Goal: Task Accomplishment & Management: Use online tool/utility

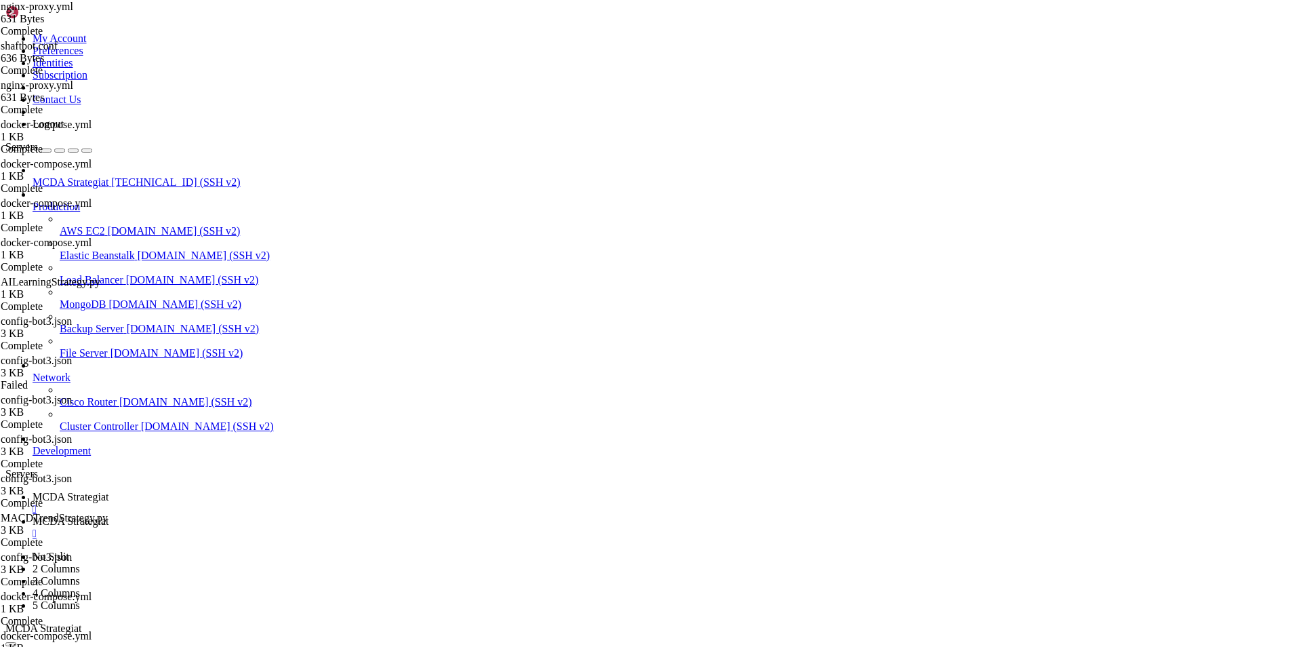
scroll to position [6, 1]
drag, startPoint x: 83, startPoint y: 1268, endPoint x: 14, endPoint y: 1266, distance: 69.9
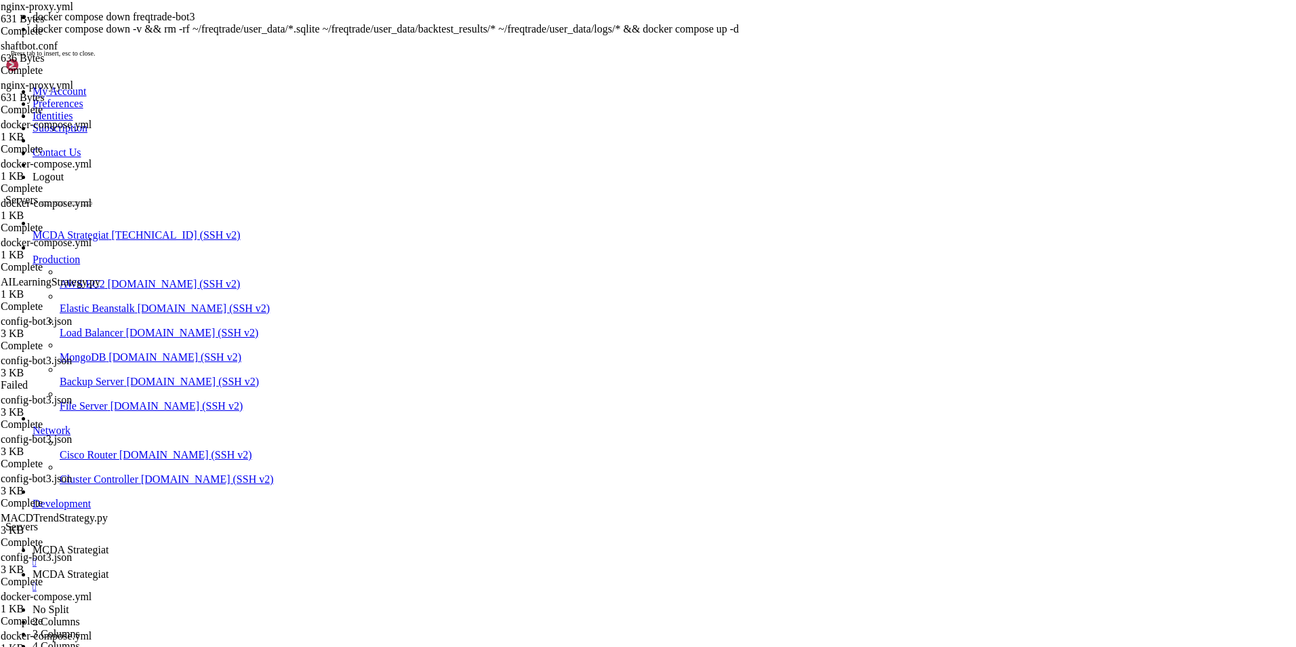
drag, startPoint x: 90, startPoint y: 1321, endPoint x: 12, endPoint y: 1322, distance: 78.0
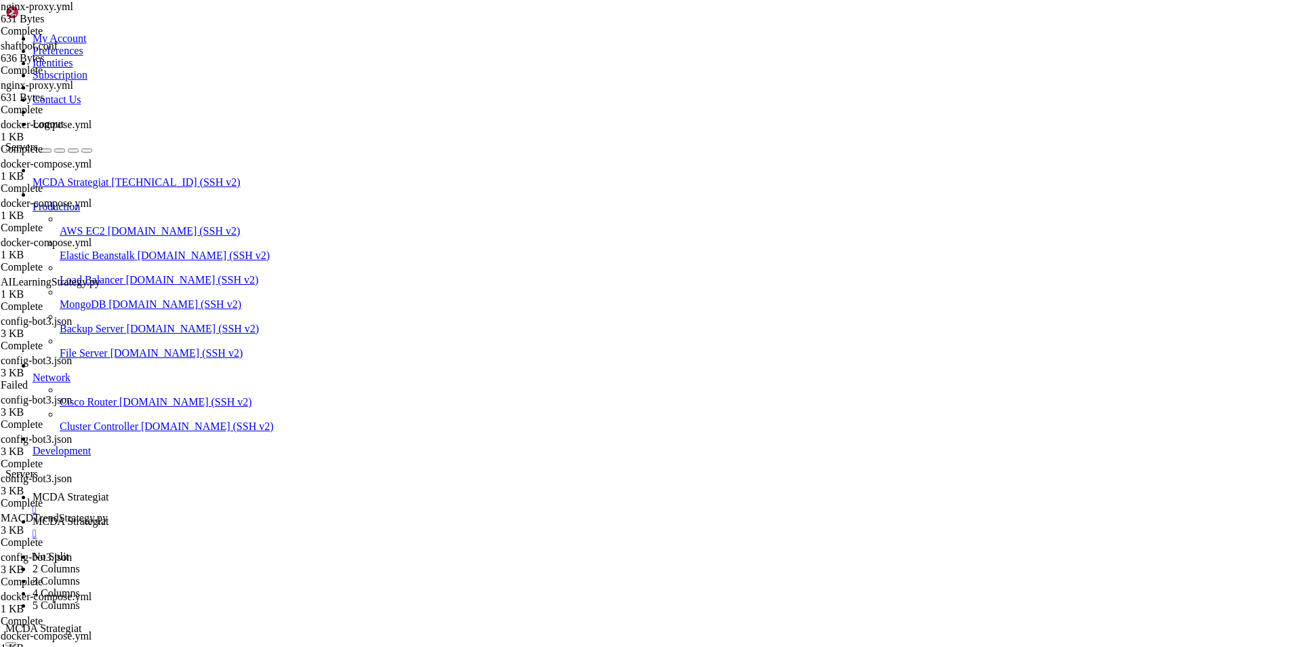
scroll to position [306725, 0]
drag, startPoint x: 14, startPoint y: 1266, endPoint x: 349, endPoint y: 1296, distance: 336.3
drag, startPoint x: 10, startPoint y: 1256, endPoint x: 1124, endPoint y: 1295, distance: 1114.8
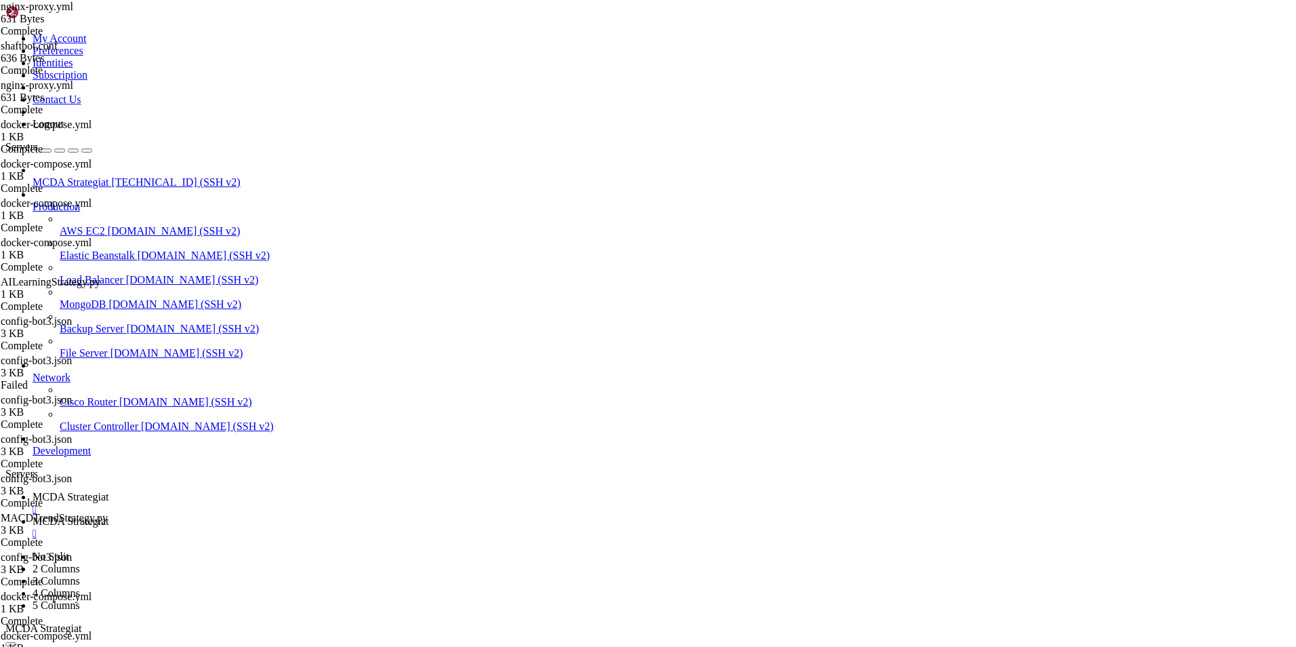
click at [108, 515] on span "MCDA Strategiat" at bounding box center [71, 521] width 76 height 12
click at [108, 491] on span "MCDA Strategiat" at bounding box center [71, 497] width 76 height 12
click at [108, 515] on span "MCDA Strategiat" at bounding box center [71, 521] width 76 height 12
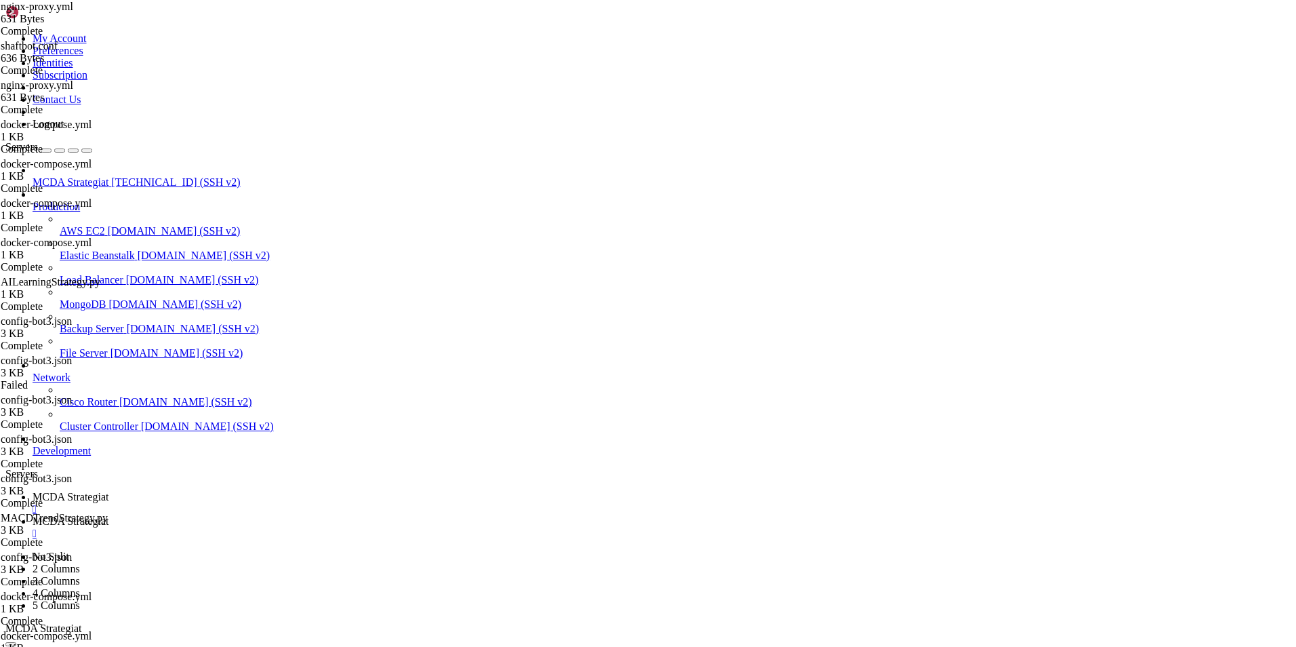
click at [108, 491] on span "MCDA Strategiat" at bounding box center [71, 497] width 76 height 12
drag, startPoint x: 195, startPoint y: 1286, endPoint x: 11, endPoint y: 1223, distance: 195.1
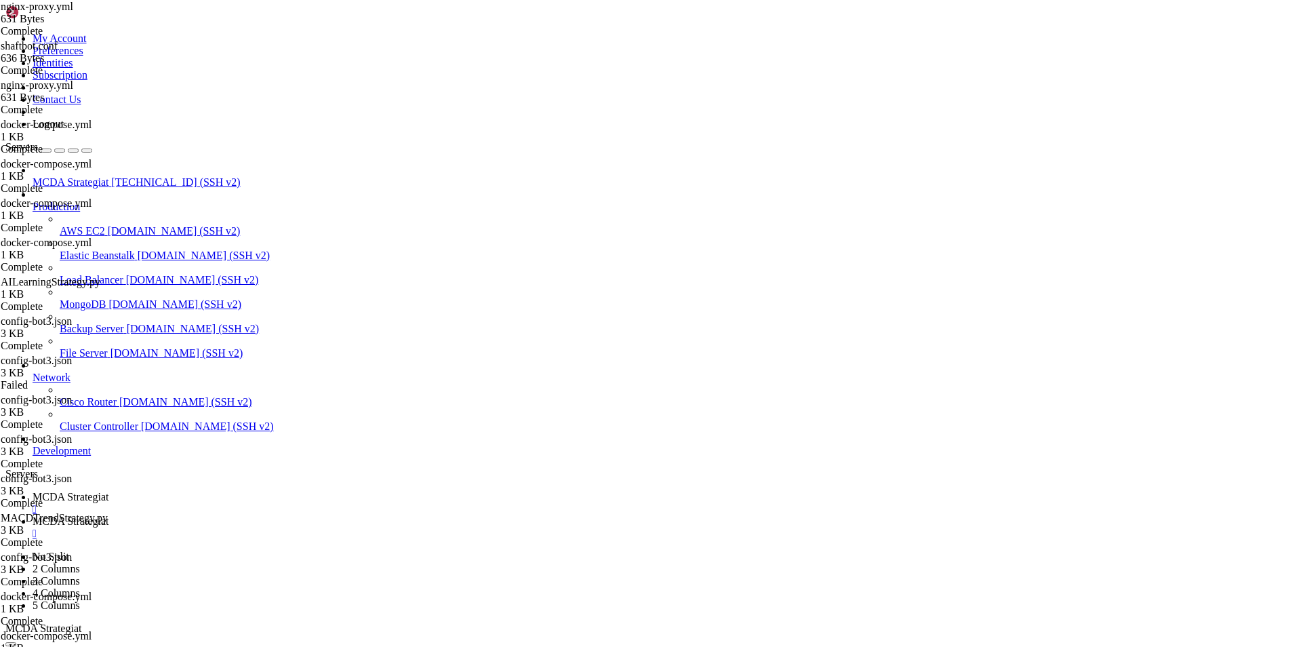
scroll to position [307091, 0]
click at [108, 515] on span "MCDA Strategiat" at bounding box center [71, 521] width 76 height 12
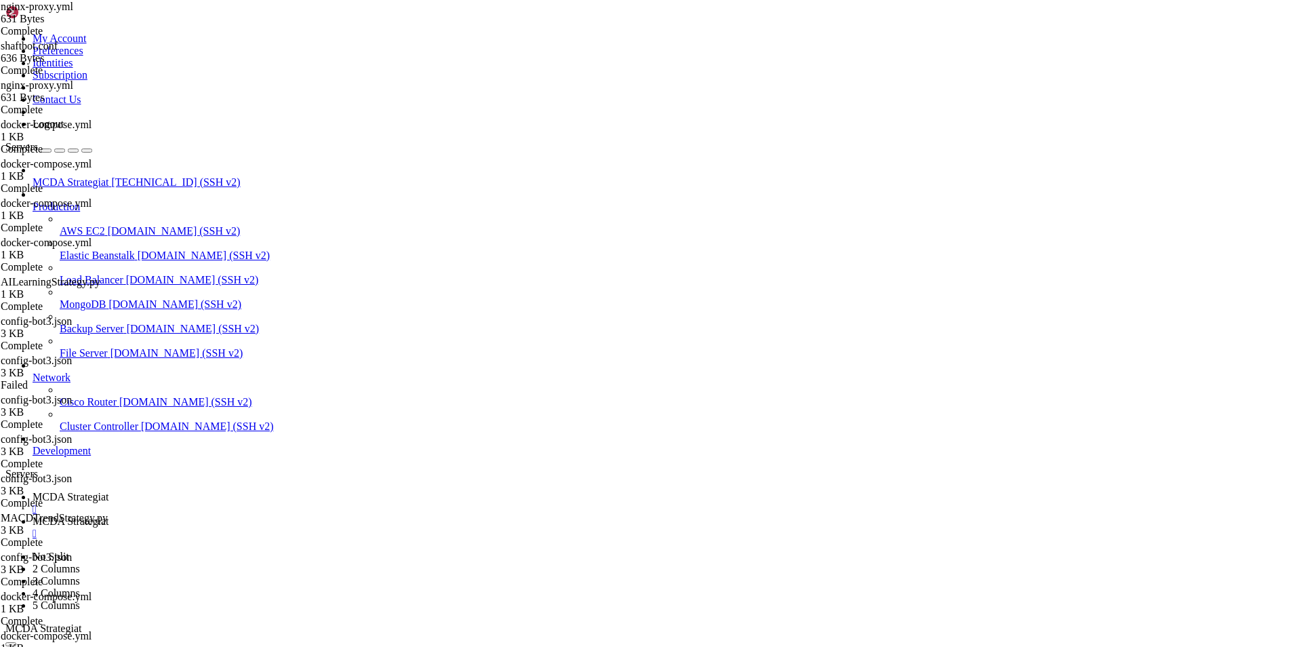
click at [108, 491] on span "MCDA Strategiat" at bounding box center [71, 497] width 76 height 12
click at [108, 515] on span "MCDA Strategiat" at bounding box center [71, 521] width 76 height 12
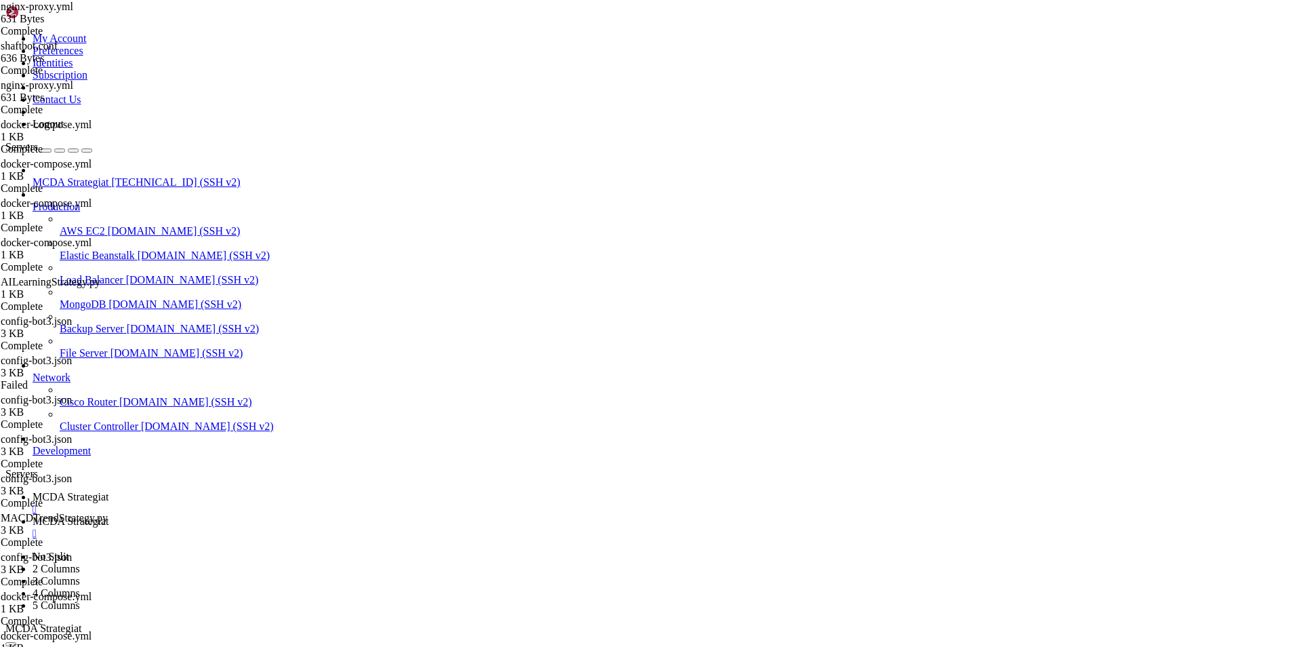
click at [108, 491] on span "MCDA Strategiat" at bounding box center [71, 497] width 76 height 12
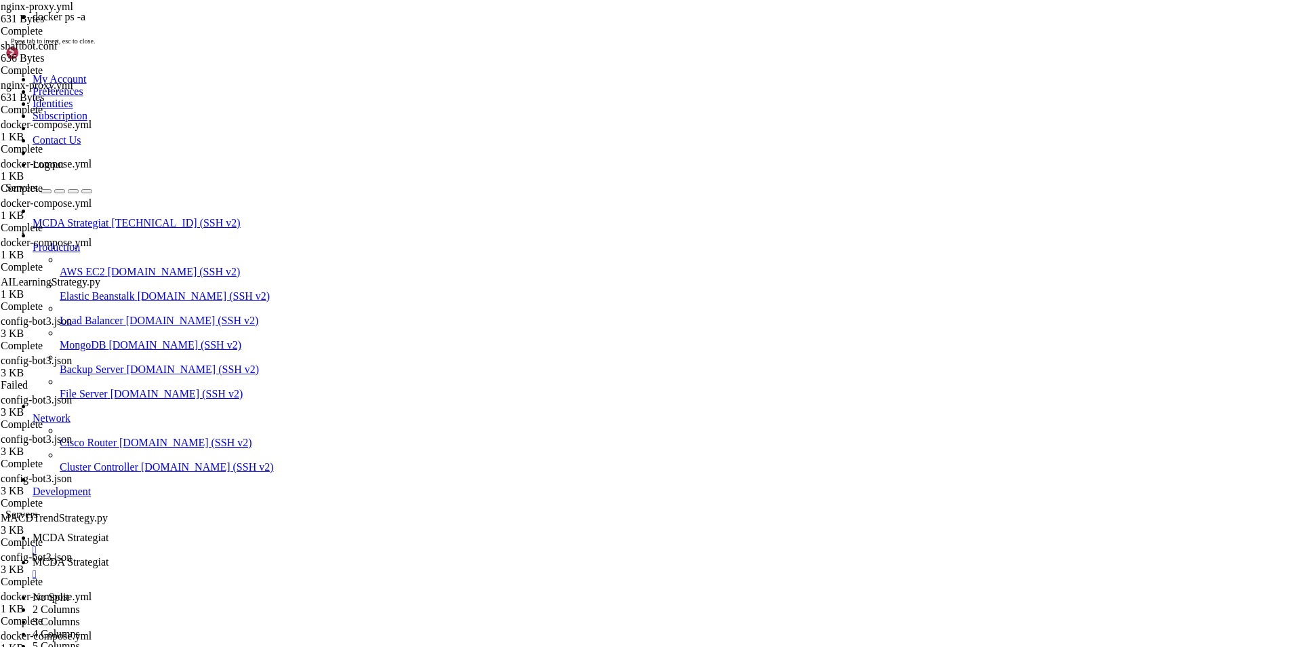
scroll to position [307628, 0]
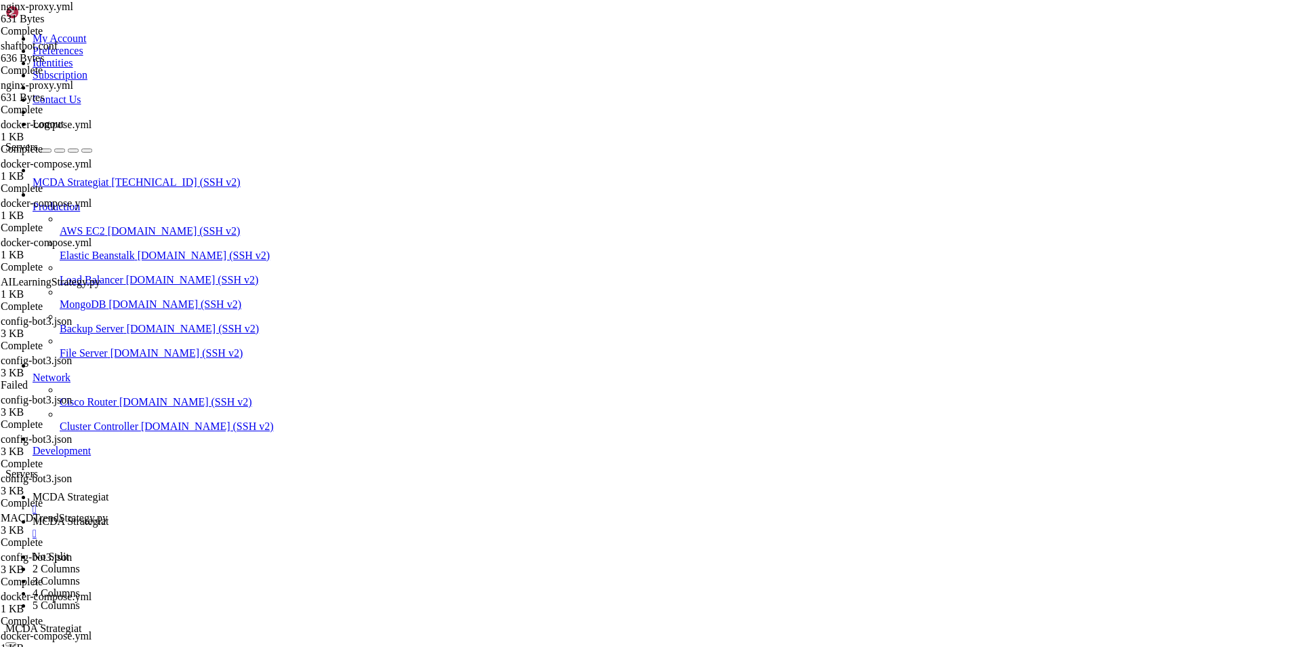
drag, startPoint x: 854, startPoint y: 1303, endPoint x: 220, endPoint y: 1313, distance: 634.8
drag, startPoint x: 244, startPoint y: 1305, endPoint x: 536, endPoint y: 1316, distance: 292.5
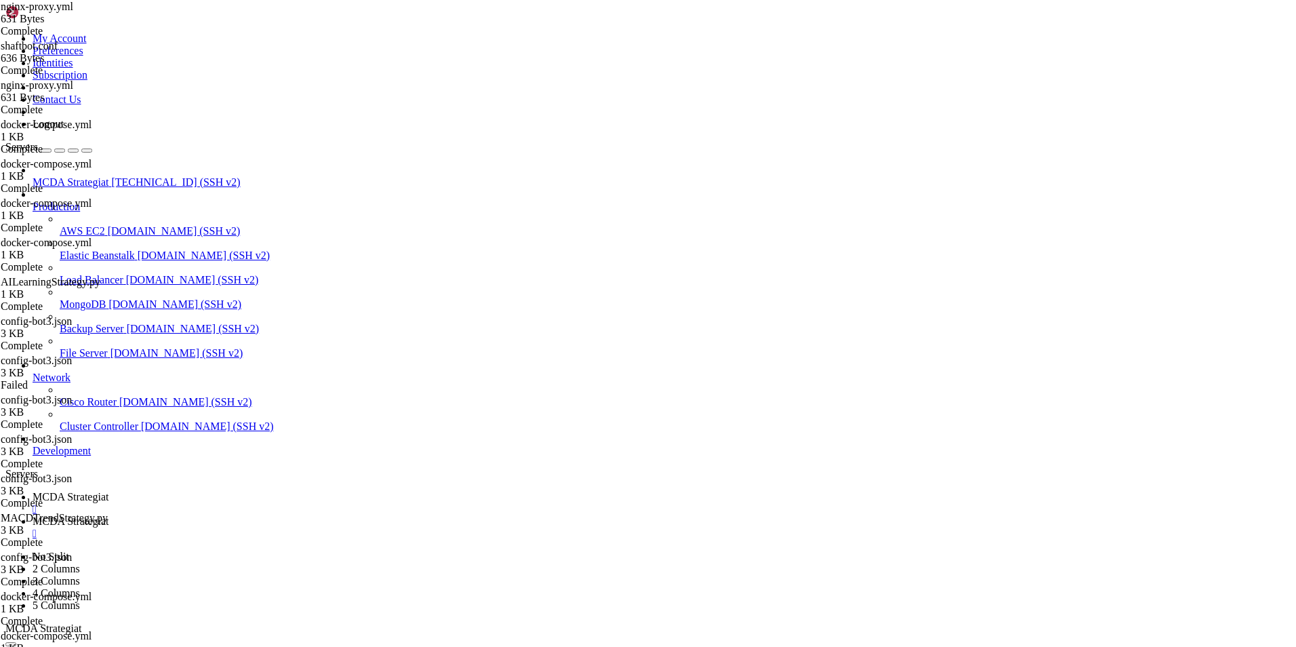
drag, startPoint x: 848, startPoint y: 1305, endPoint x: 245, endPoint y: 1309, distance: 602.8
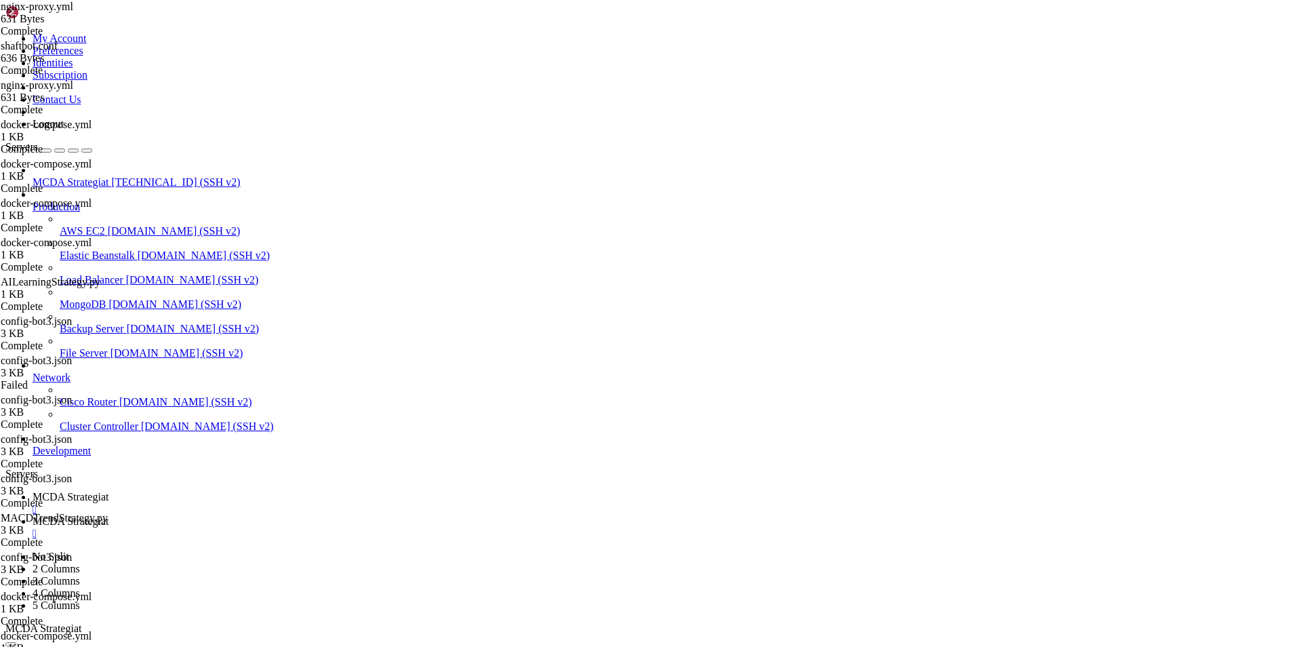
scroll to position [308177, 0]
click at [108, 515] on span "MCDA Strategiat" at bounding box center [71, 521] width 76 height 12
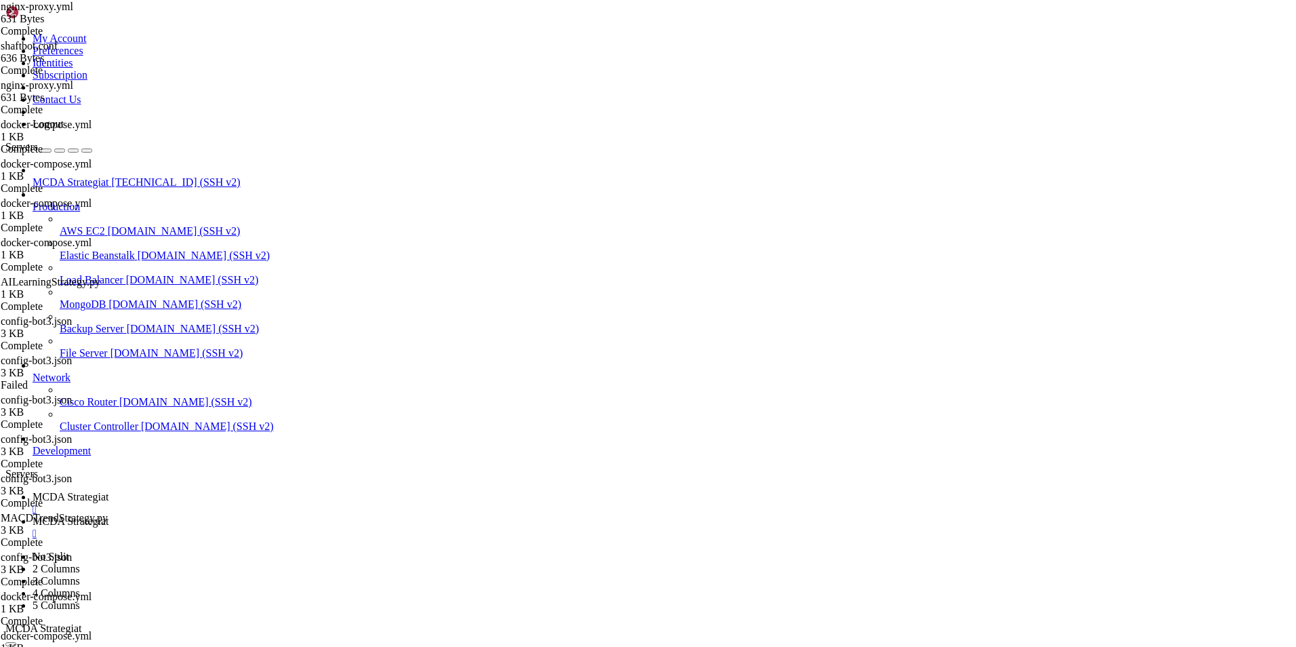
click at [108, 491] on span "MCDA Strategiat" at bounding box center [71, 497] width 76 height 12
drag, startPoint x: 220, startPoint y: 1217, endPoint x: 537, endPoint y: 1229, distance: 317.6
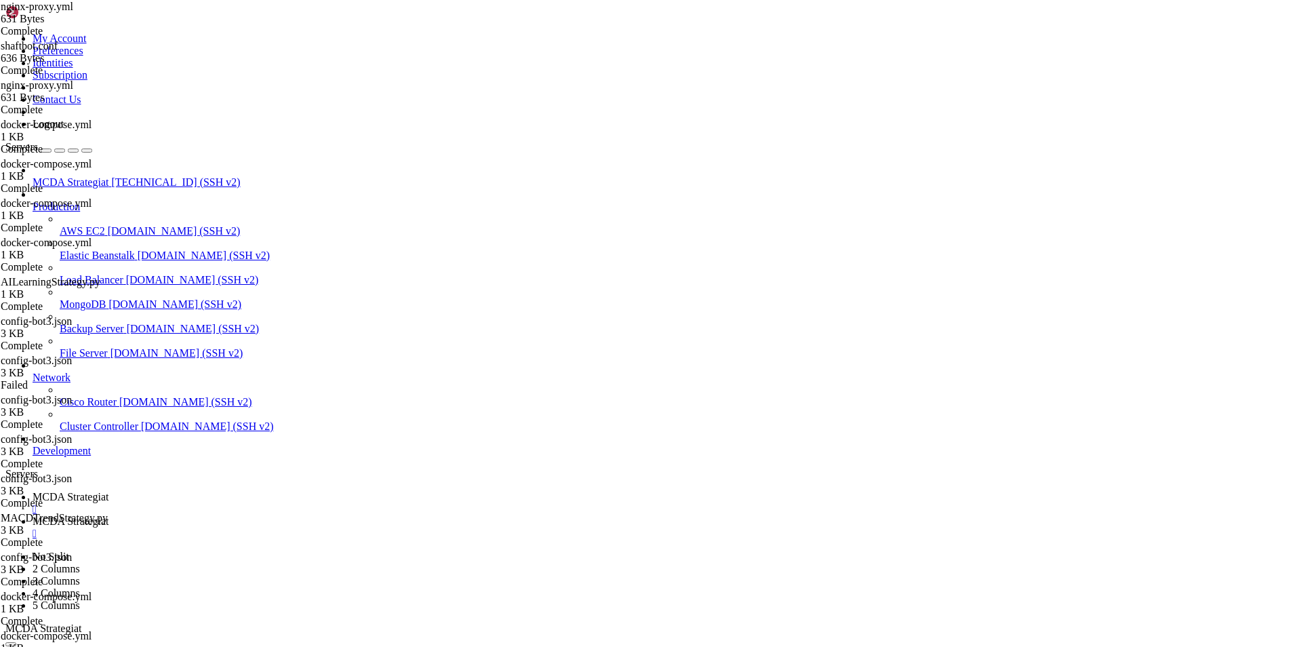
drag, startPoint x: 84, startPoint y: 1204, endPoint x: 501, endPoint y: 1231, distance: 417.9
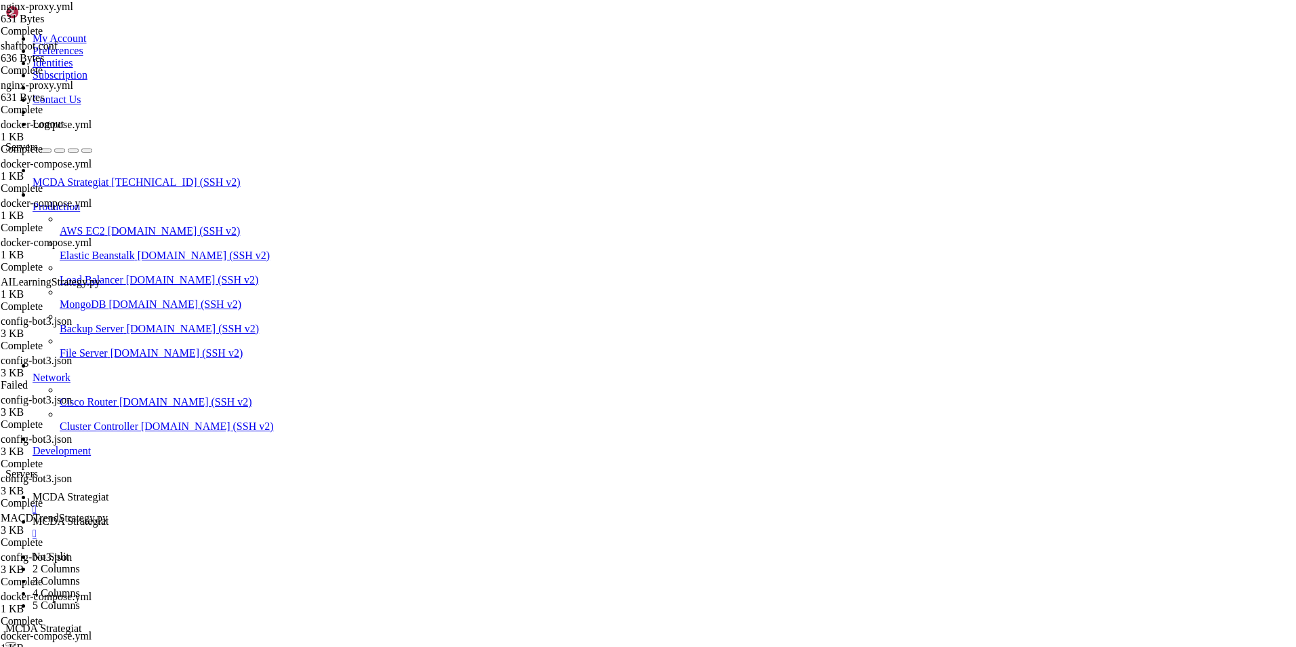
click at [108, 515] on span "MCDA Strategiat" at bounding box center [71, 521] width 76 height 12
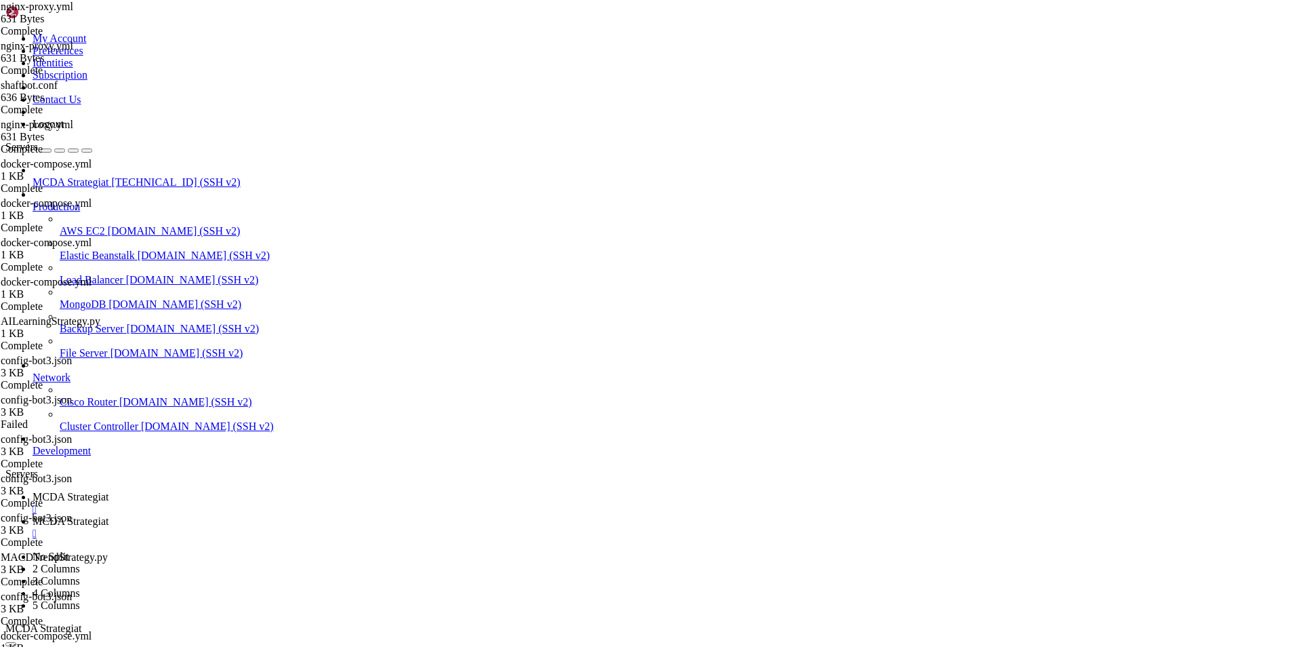
click at [219, 491] on link "MCDA Strategiat " at bounding box center [662, 503] width 1259 height 24
click at [108, 515] on span "MCDA Strategiat" at bounding box center [71, 521] width 76 height 12
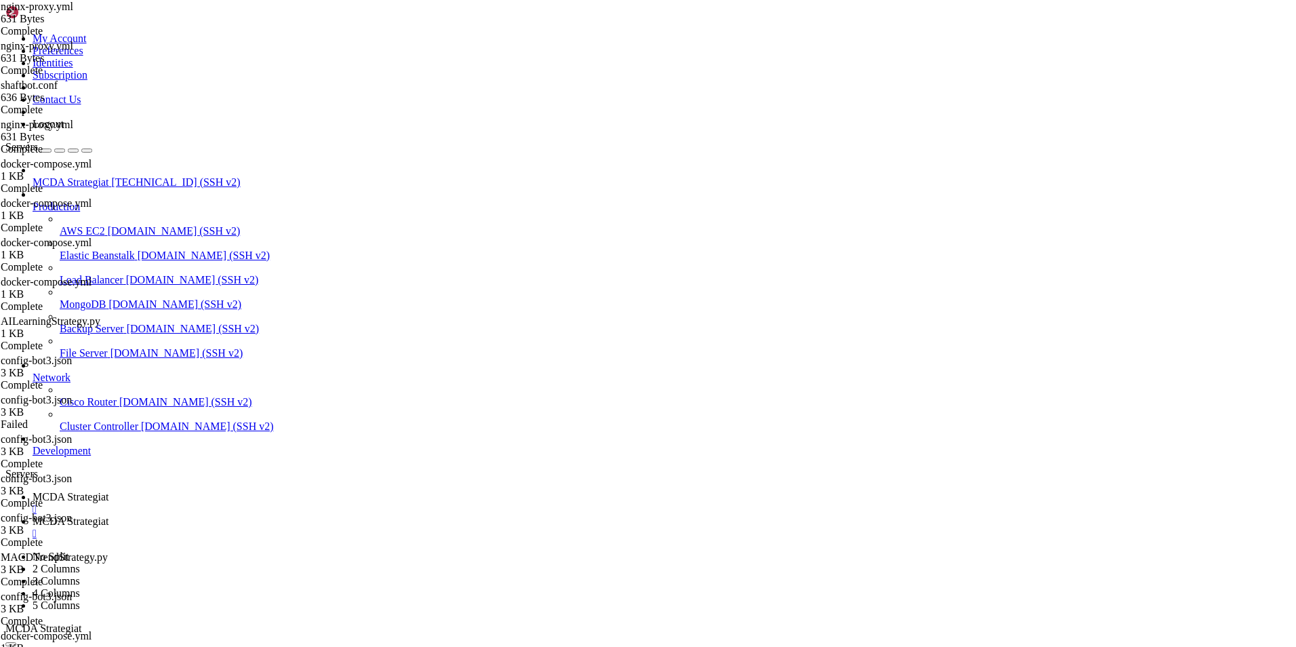
type input "/root/ft_userdata/nginx/conf.d"
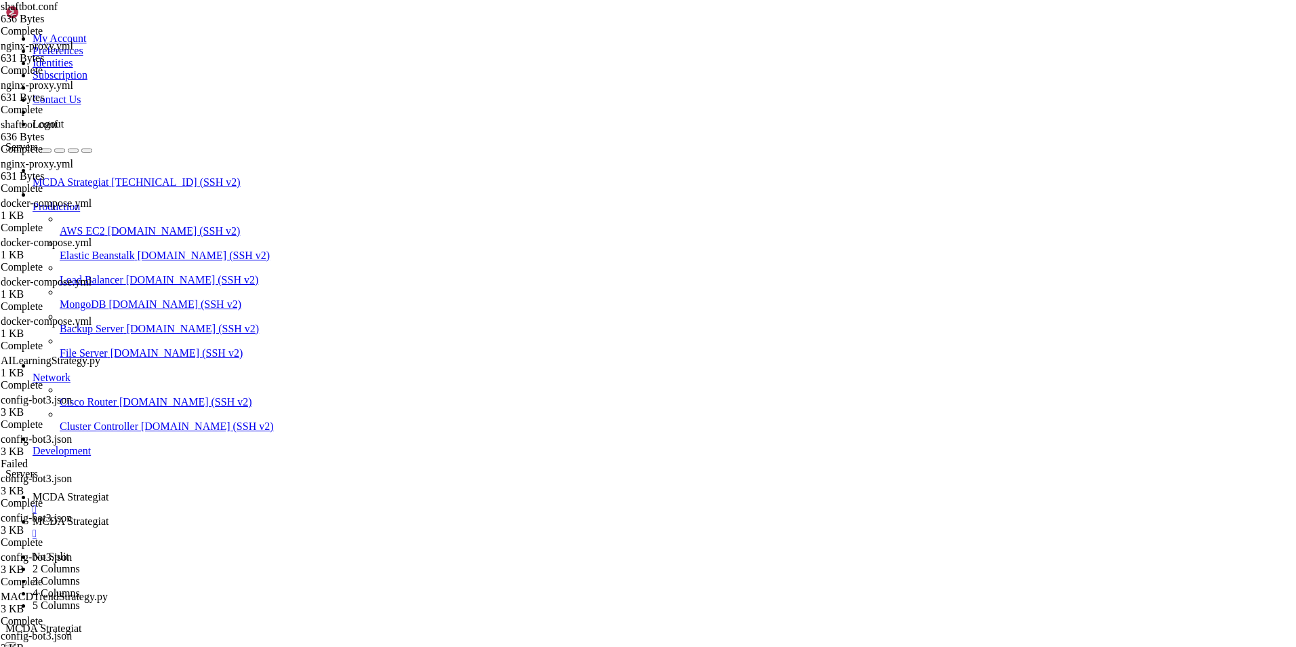
click at [242, 491] on link "MCDA Strategiat " at bounding box center [662, 503] width 1259 height 24
drag, startPoint x: 475, startPoint y: 1303, endPoint x: 880, endPoint y: 1301, distance: 404.8
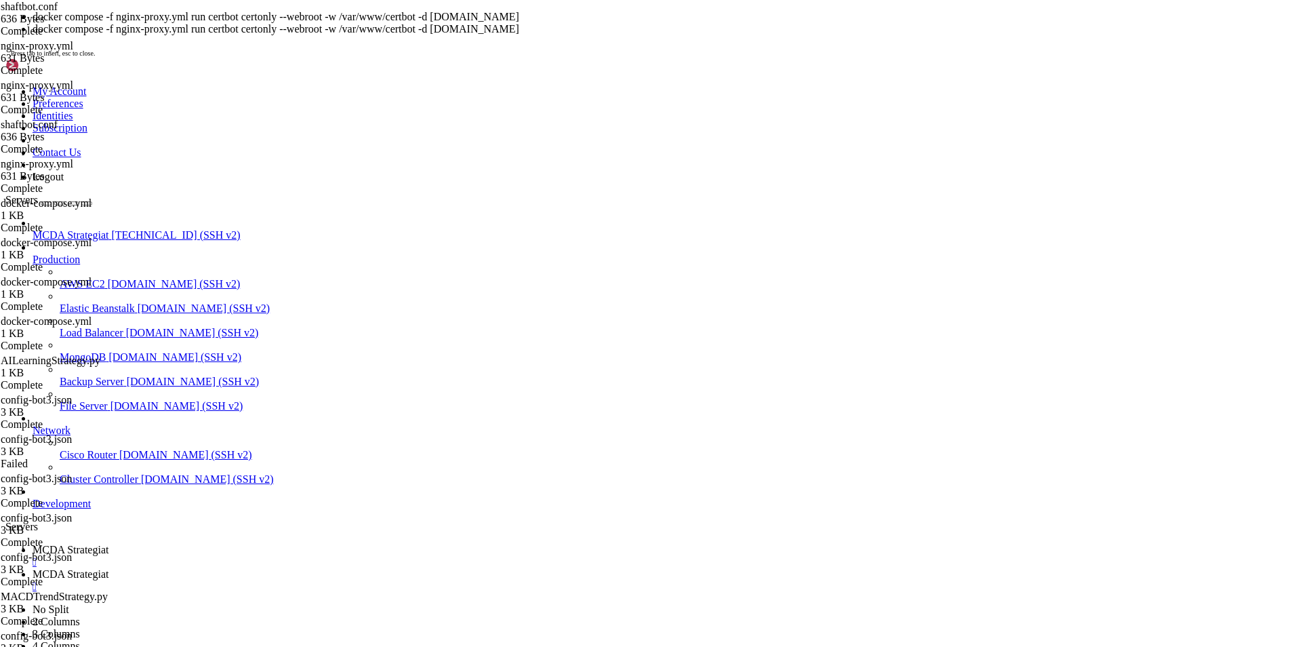
scroll to position [308519, 0]
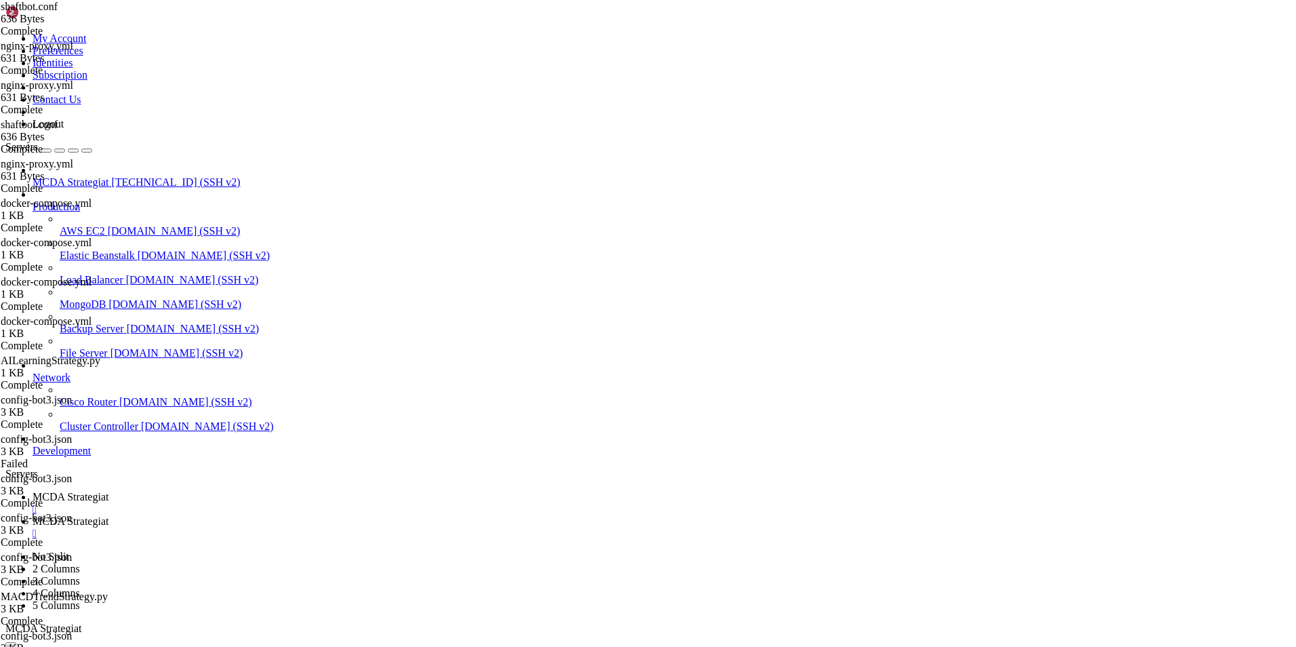
scroll to position [308556, 0]
click at [108, 515] on span "MCDA Strategiat" at bounding box center [71, 521] width 76 height 12
drag, startPoint x: 397, startPoint y: 255, endPoint x: 296, endPoint y: 246, distance: 101.4
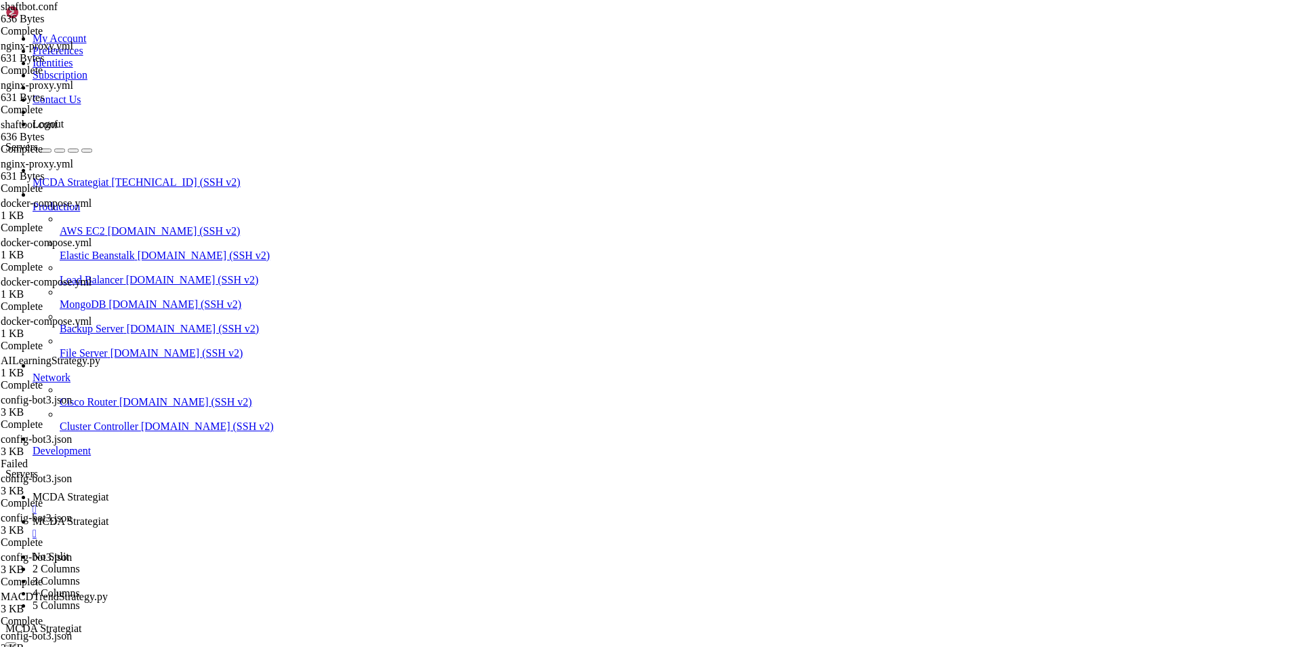
type textarea "} }"
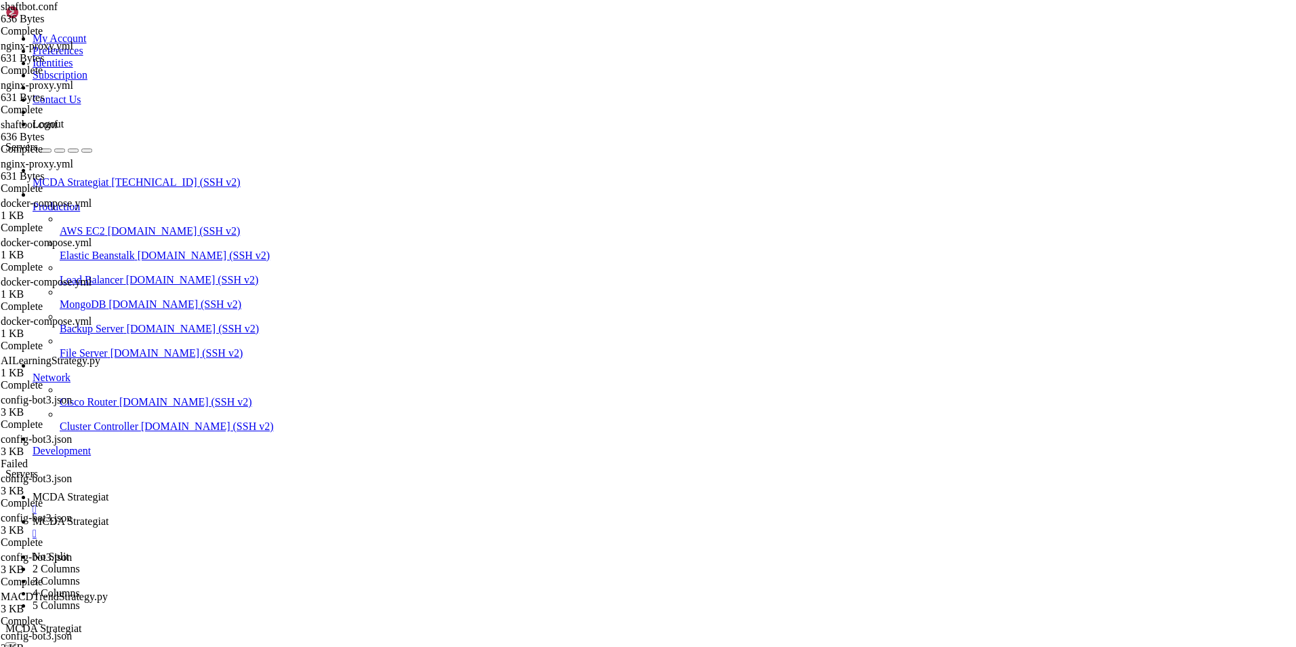
type input "/root/ft_userdata"
drag, startPoint x: 475, startPoint y: 300, endPoint x: 171, endPoint y: 61, distance: 387.3
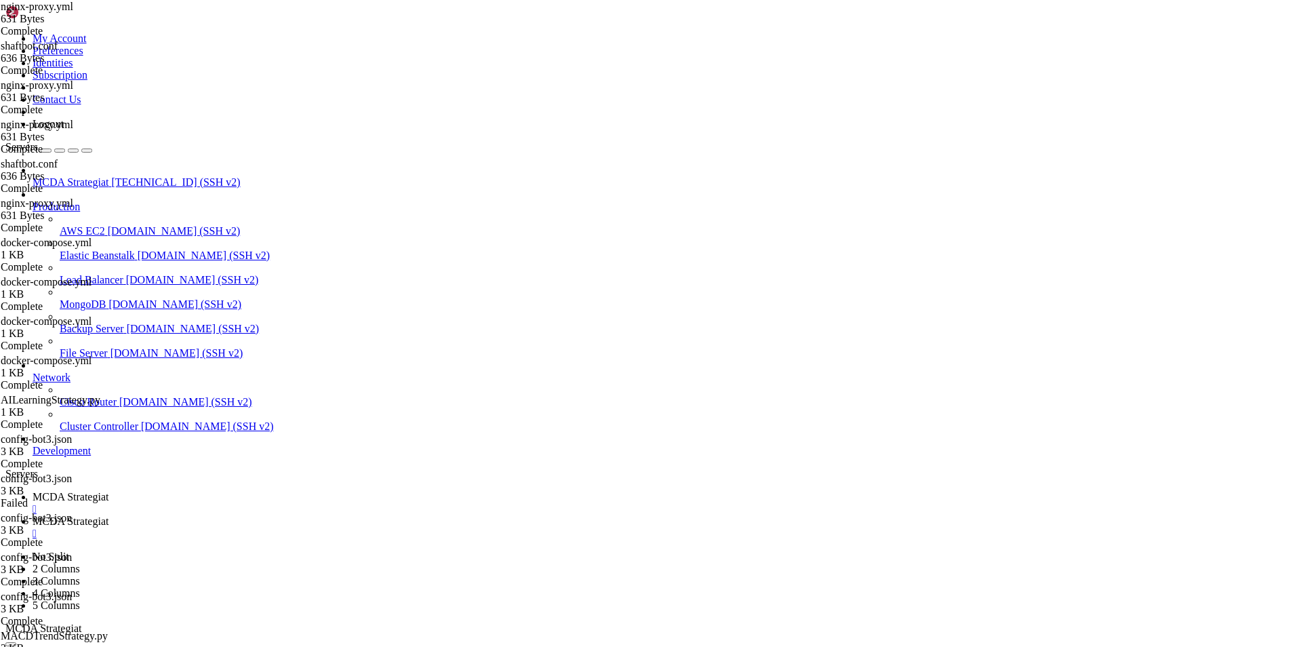
type textarea "services: nginx-proxy:"
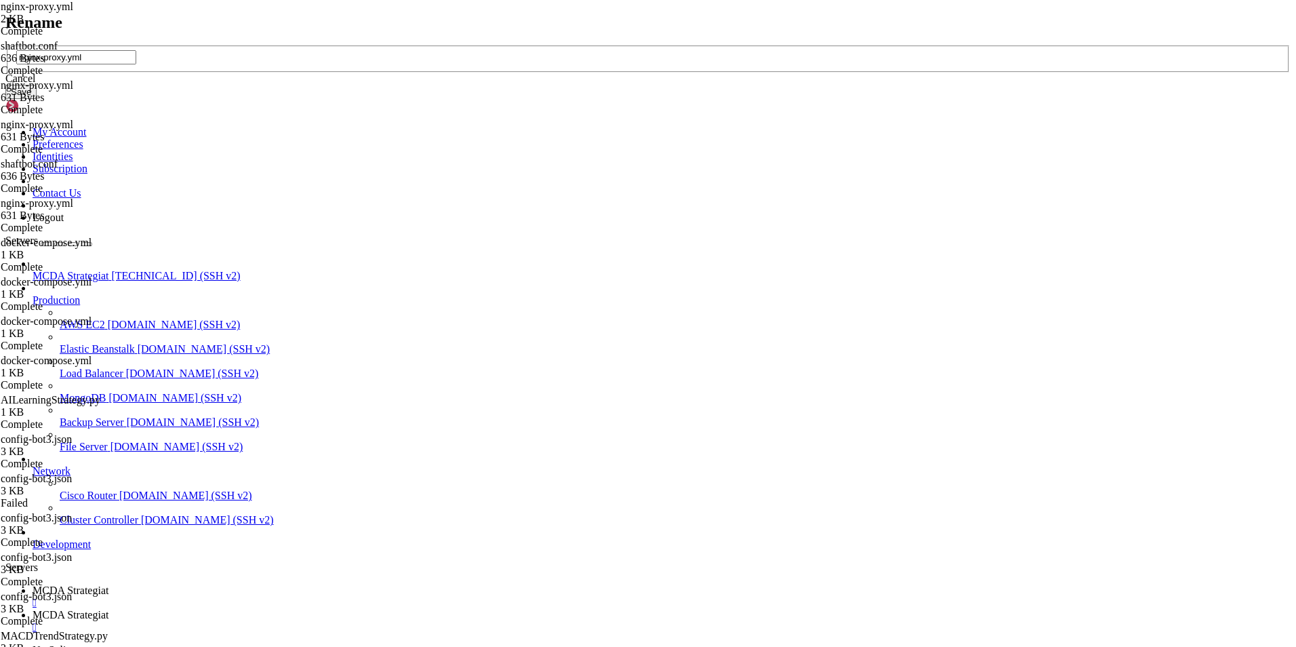
click at [136, 64] on input "nginx-proxy.yml" at bounding box center [76, 57] width 120 height 14
type input "https-proxy.yml"
click at [37, 99] on button "Save" at bounding box center [20, 92] width 31 height 14
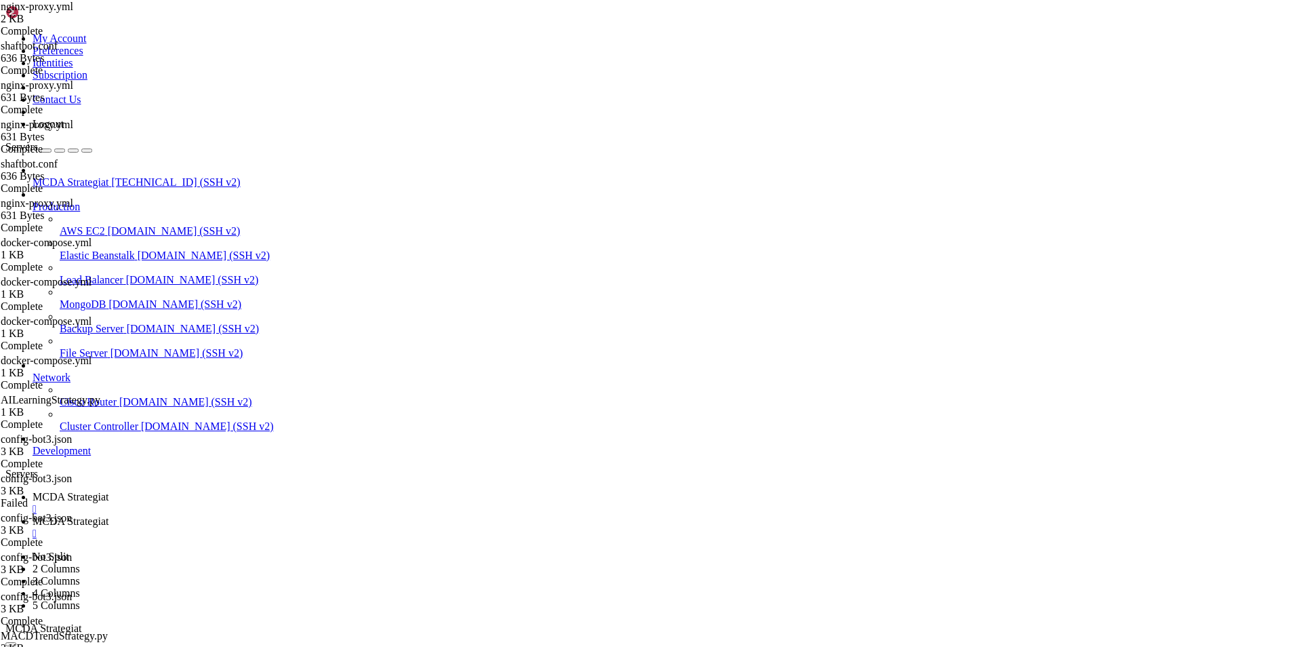
click at [108, 491] on span "MCDA Strategiat" at bounding box center [71, 497] width 76 height 12
drag, startPoint x: 1111, startPoint y: 1281, endPoint x: 13, endPoint y: 1166, distance: 1104.5
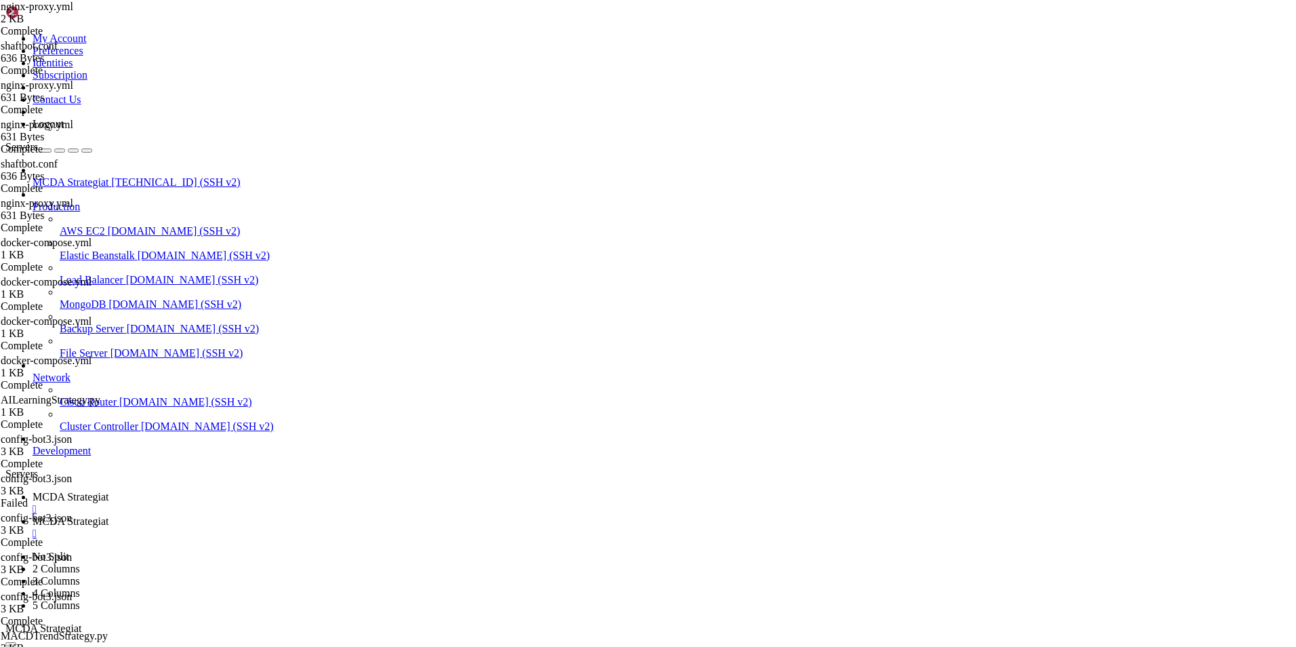
copy div "root@ubuntu-4gb-hel1-1:~/ft_userdata# docker ps CONTAINER ID IMAGE COMMAND CREA…"
